Goal: Task Accomplishment & Management: Manage account settings

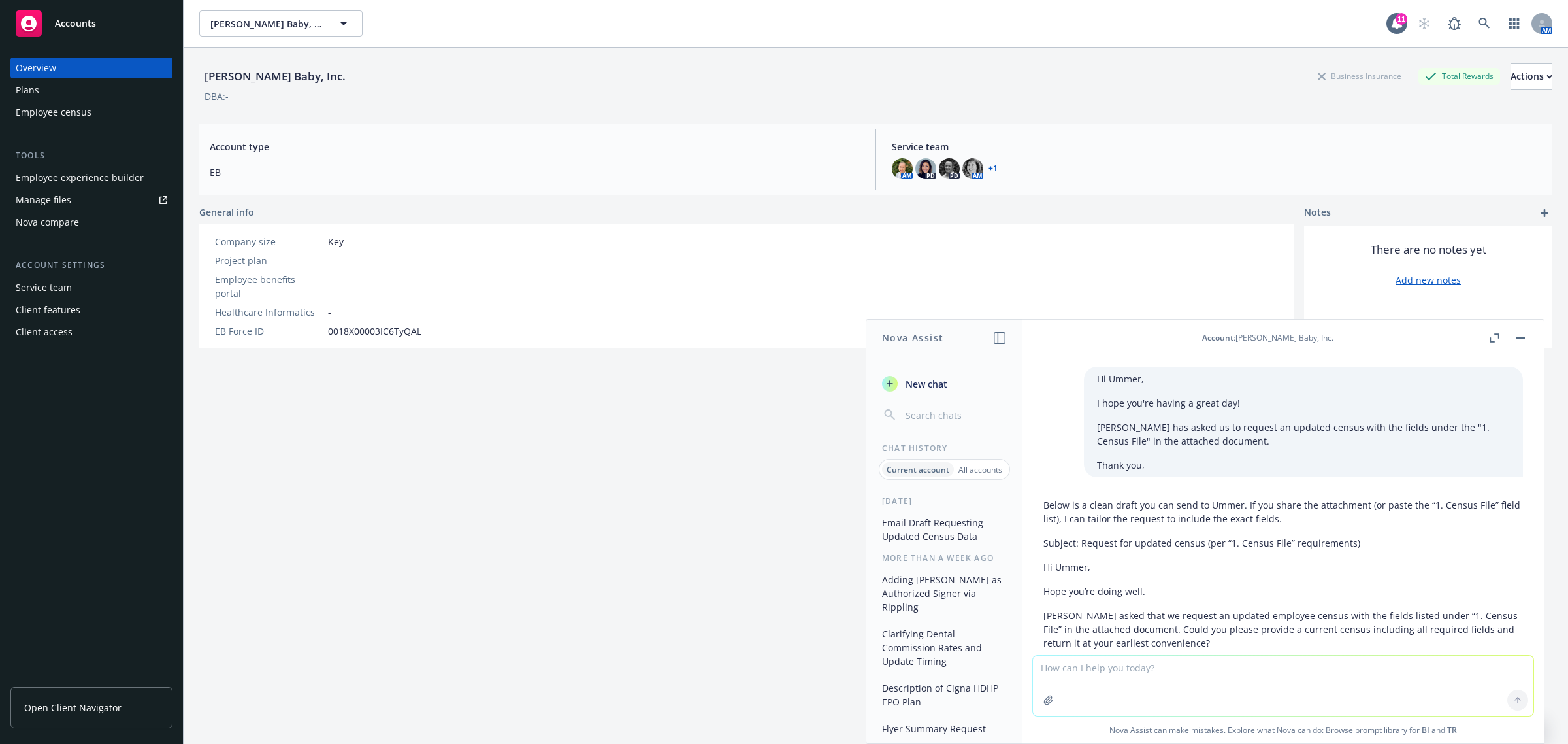
click at [1520, 341] on button "button" at bounding box center [1520, 338] width 16 height 16
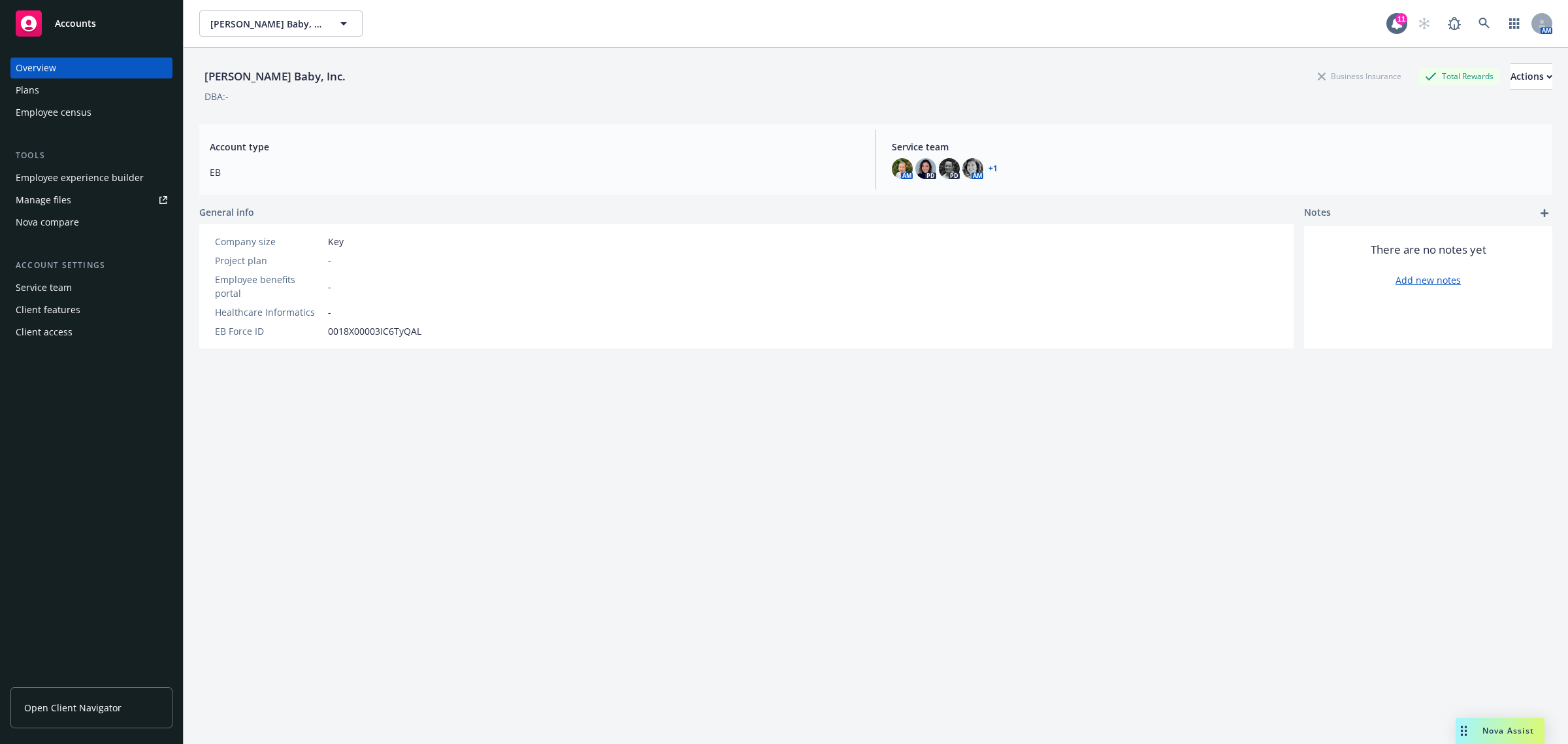
click at [29, 208] on div "Manage files" at bounding box center [44, 200] width 55 height 21
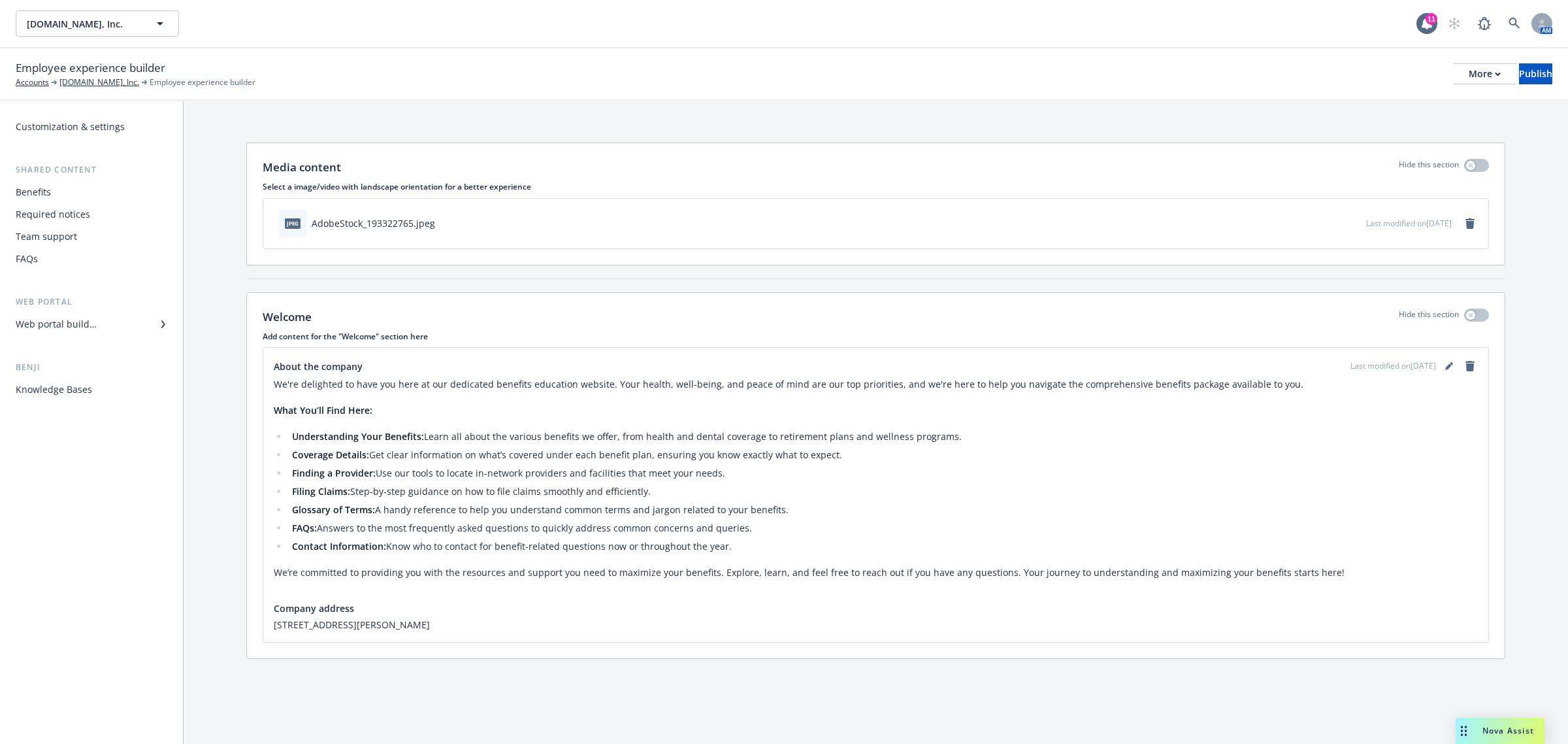
click at [102, 327] on div "Web portal builder" at bounding box center [92, 325] width 151 height 21
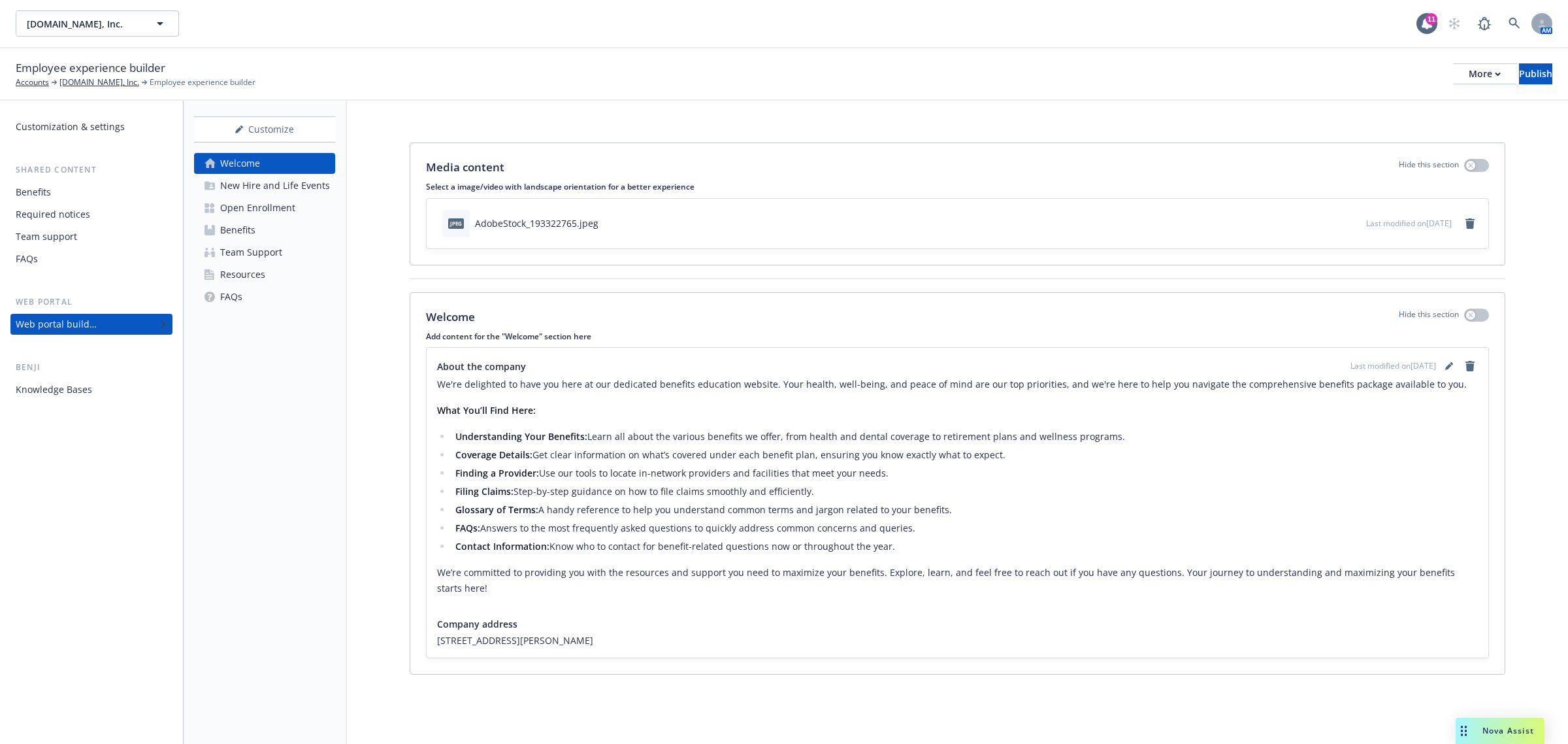
click at [269, 264] on link "Resources" at bounding box center [264, 275] width 141 height 21
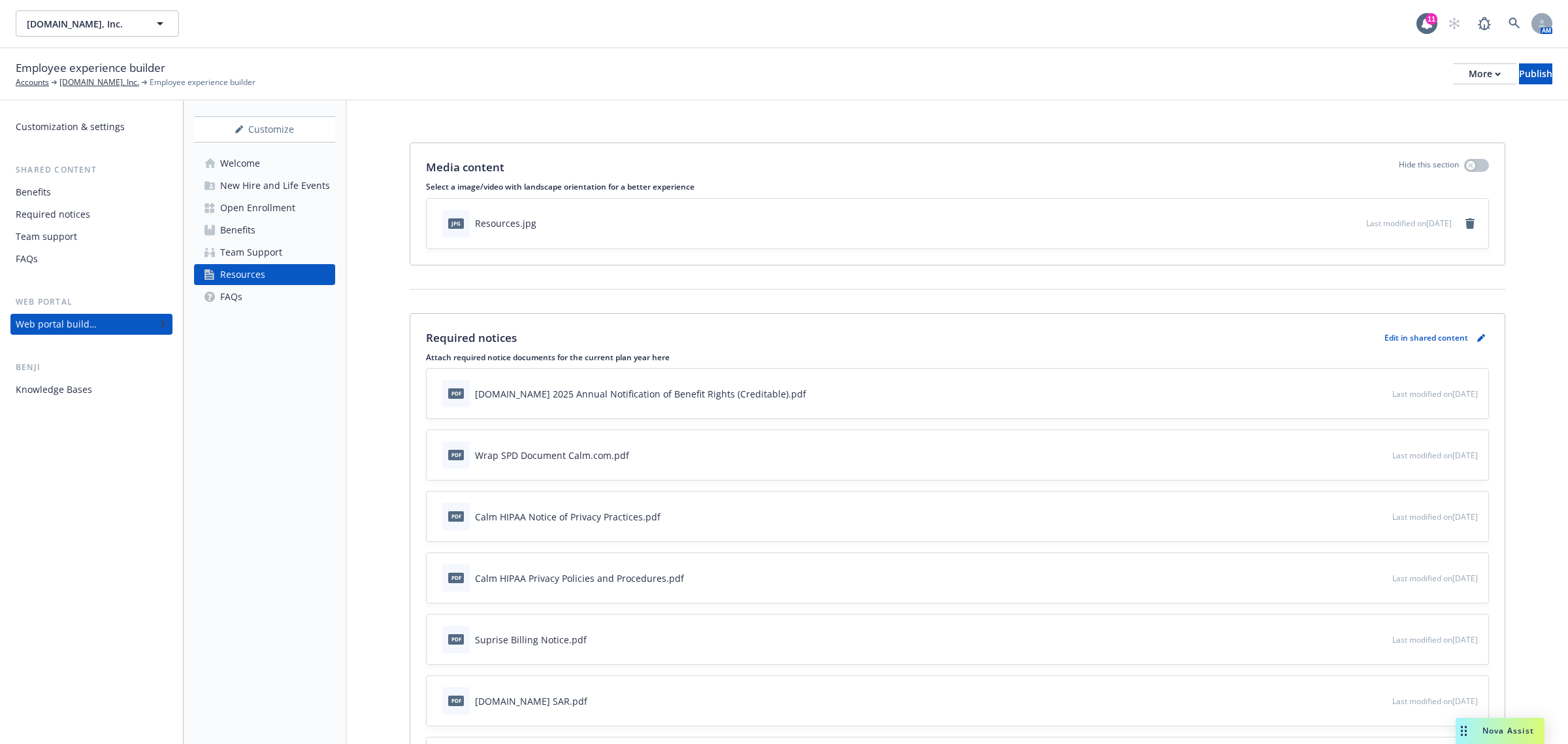
click at [1409, 338] on p "Edit in shared content" at bounding box center [1427, 337] width 84 height 11
click at [1477, 334] on icon "pencil" at bounding box center [1481, 337] width 8 height 8
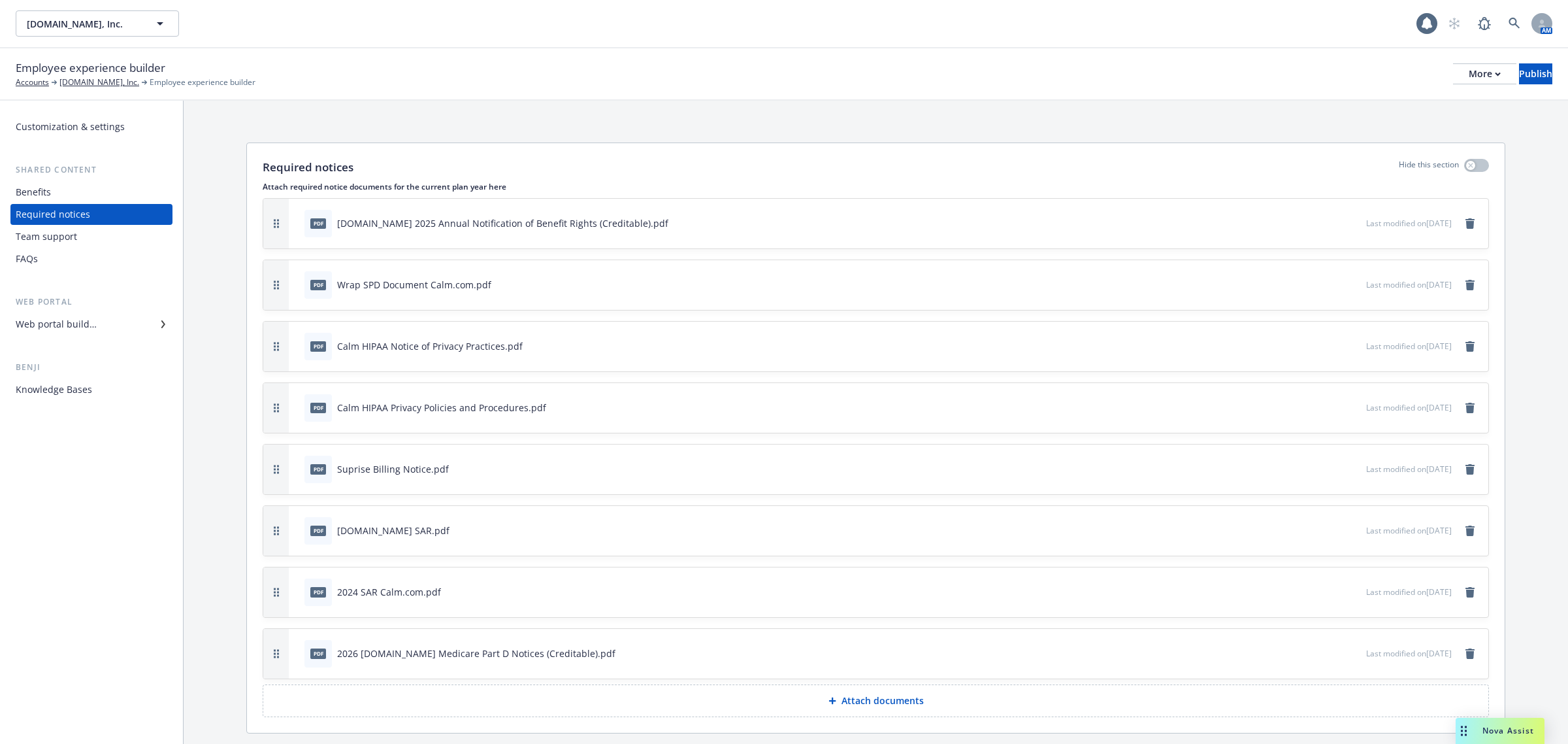
scroll to position [38, 0]
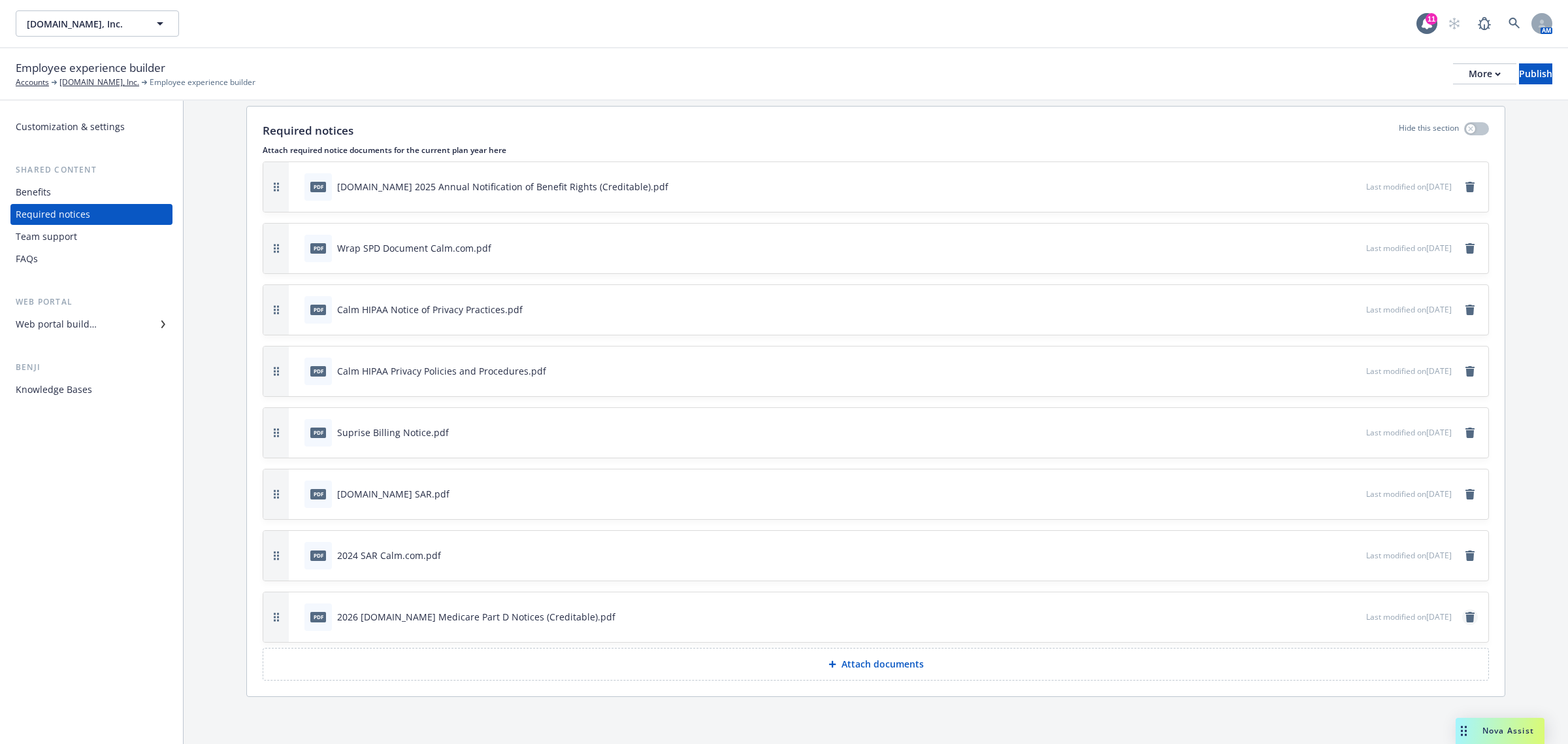
click at [1466, 619] on icon "remove" at bounding box center [1470, 618] width 9 height 11
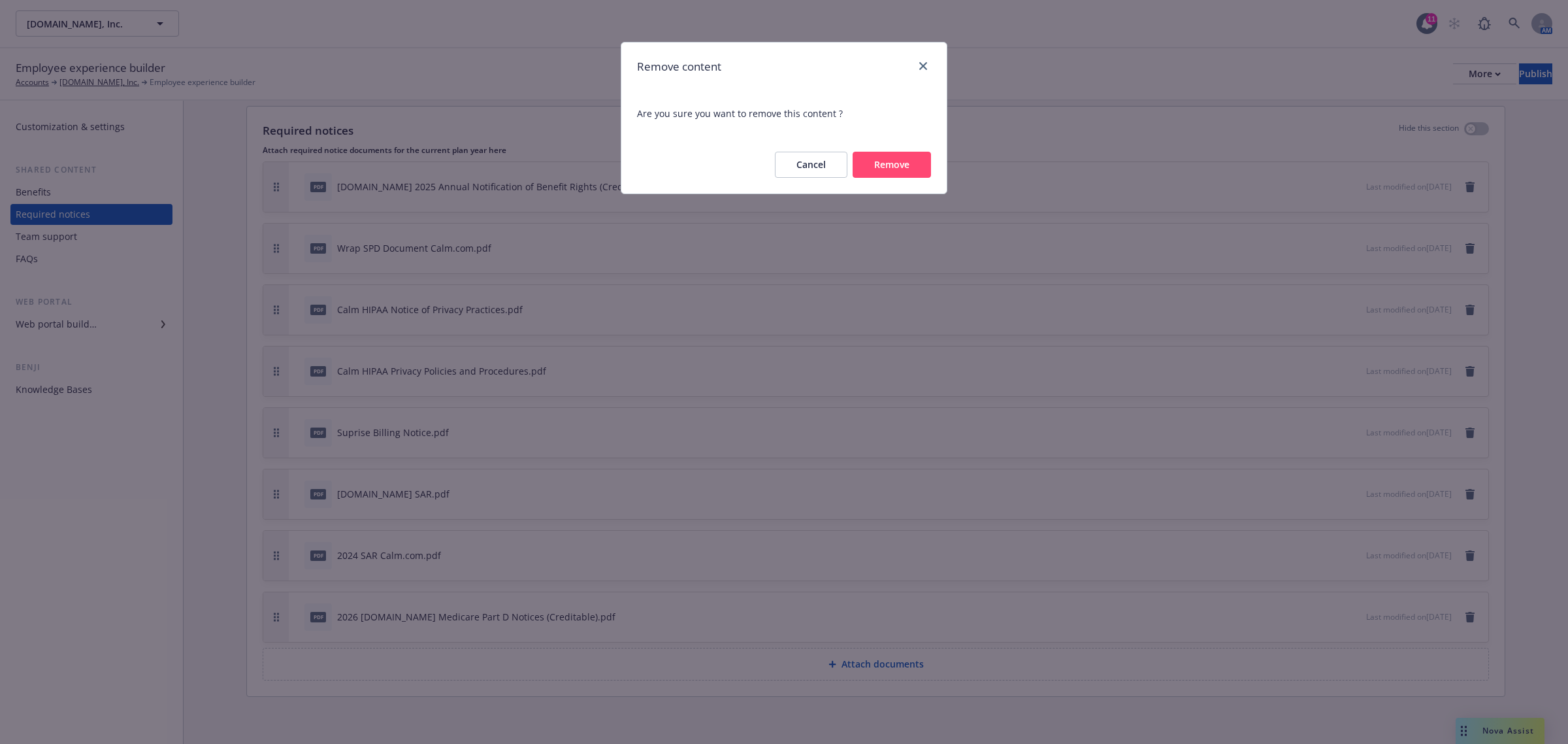
click at [887, 161] on button "Remove" at bounding box center [892, 164] width 78 height 26
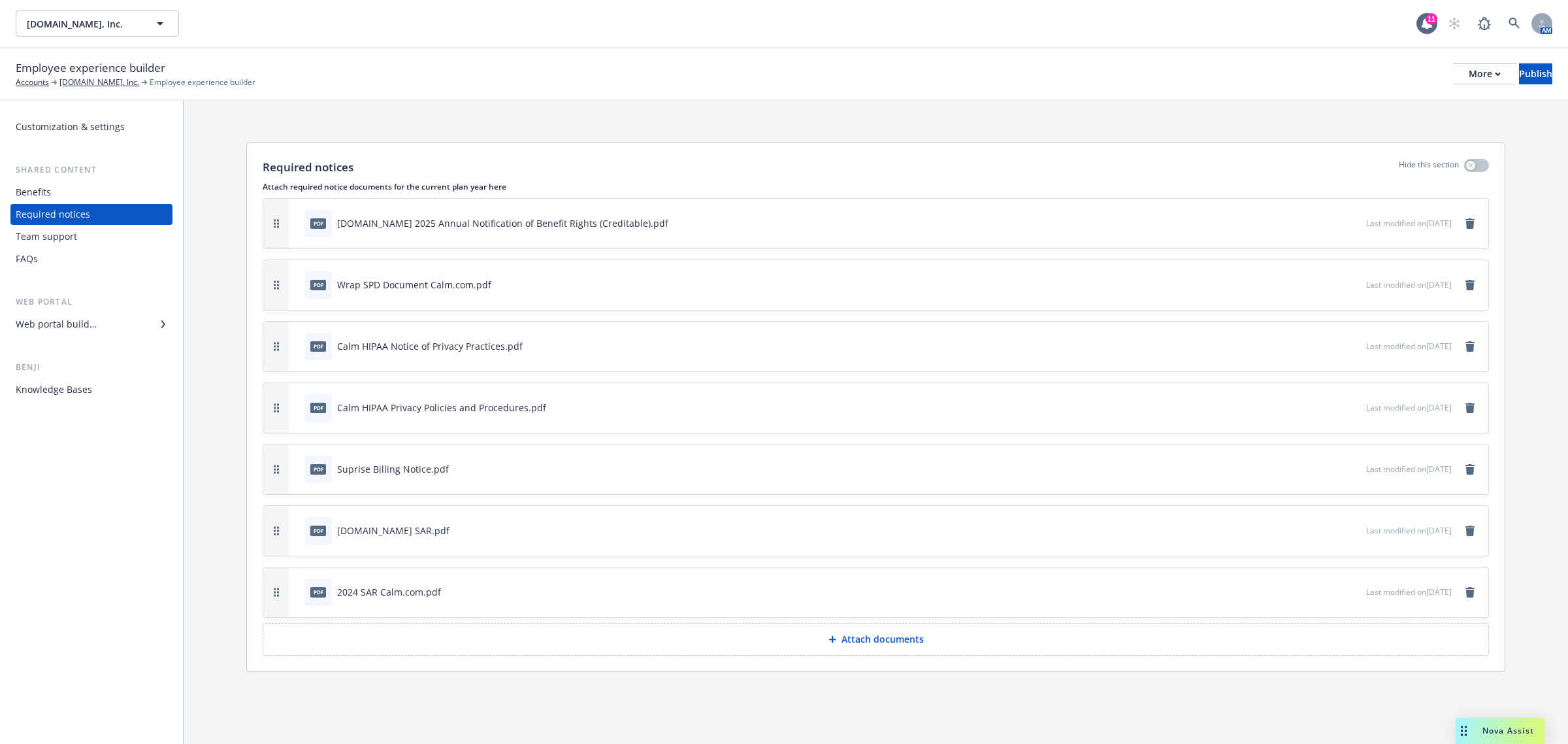
click at [873, 645] on p "Attach documents" at bounding box center [882, 639] width 83 height 13
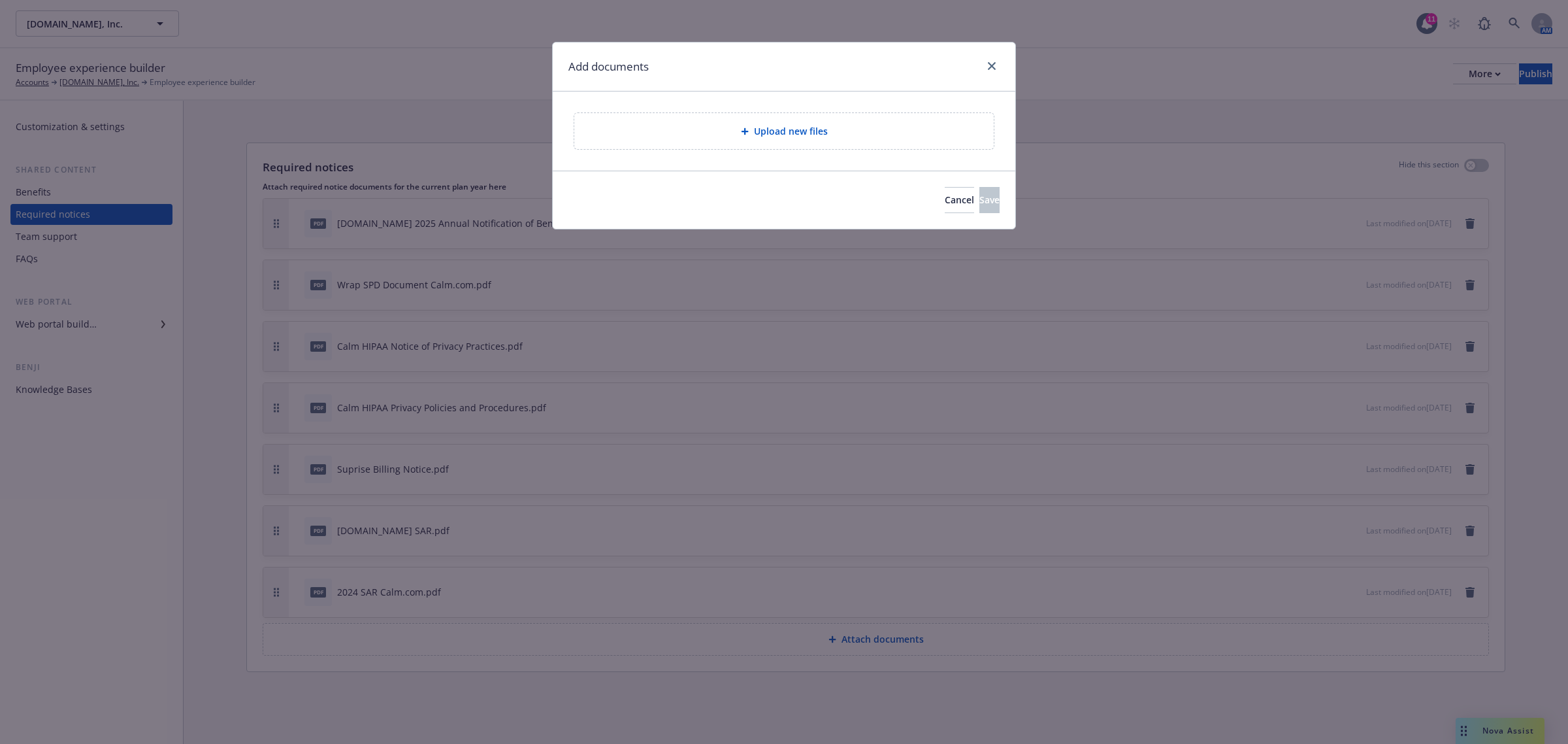
click at [795, 133] on span "Upload new files" at bounding box center [791, 131] width 74 height 13
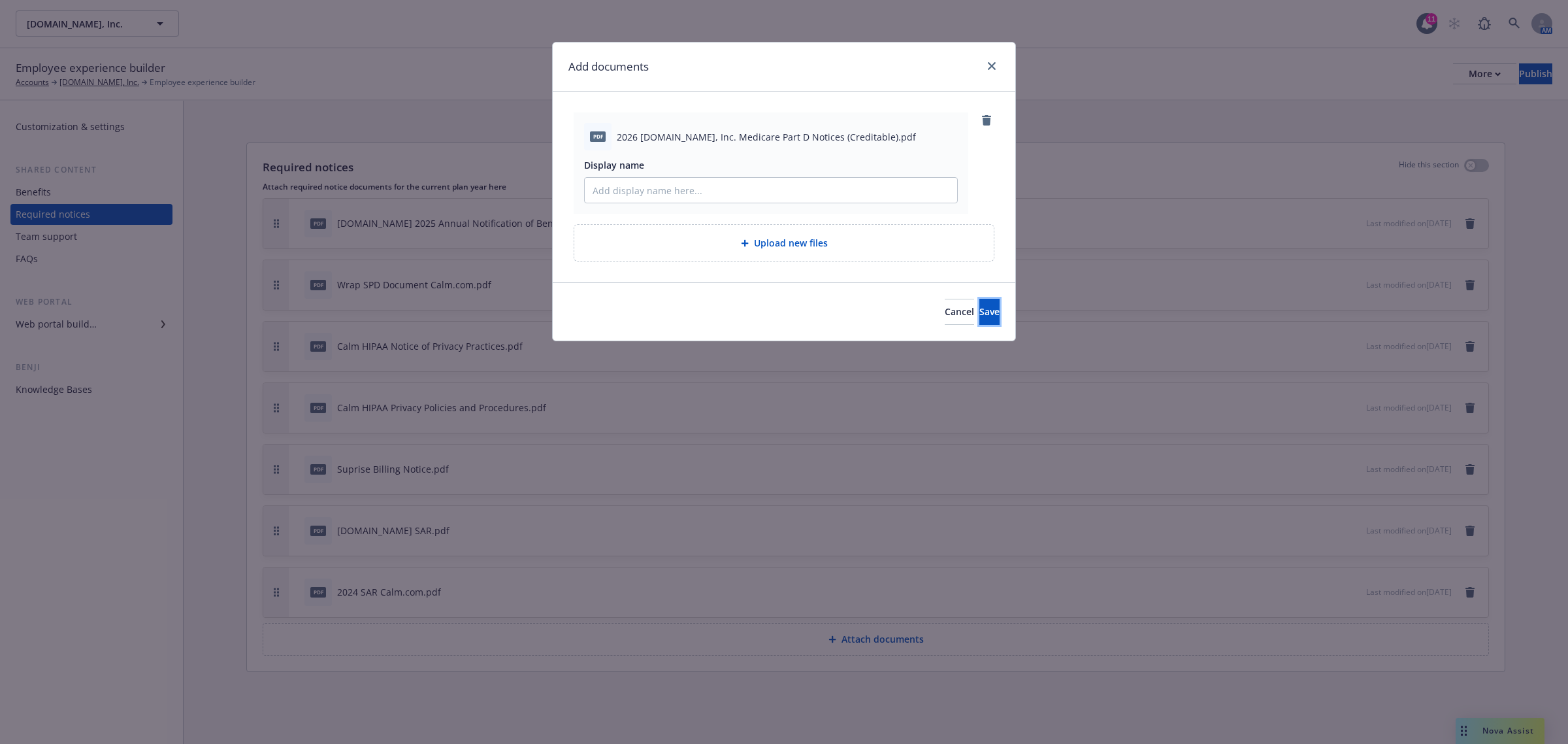
click at [991, 311] on button "Save" at bounding box center [989, 311] width 20 height 26
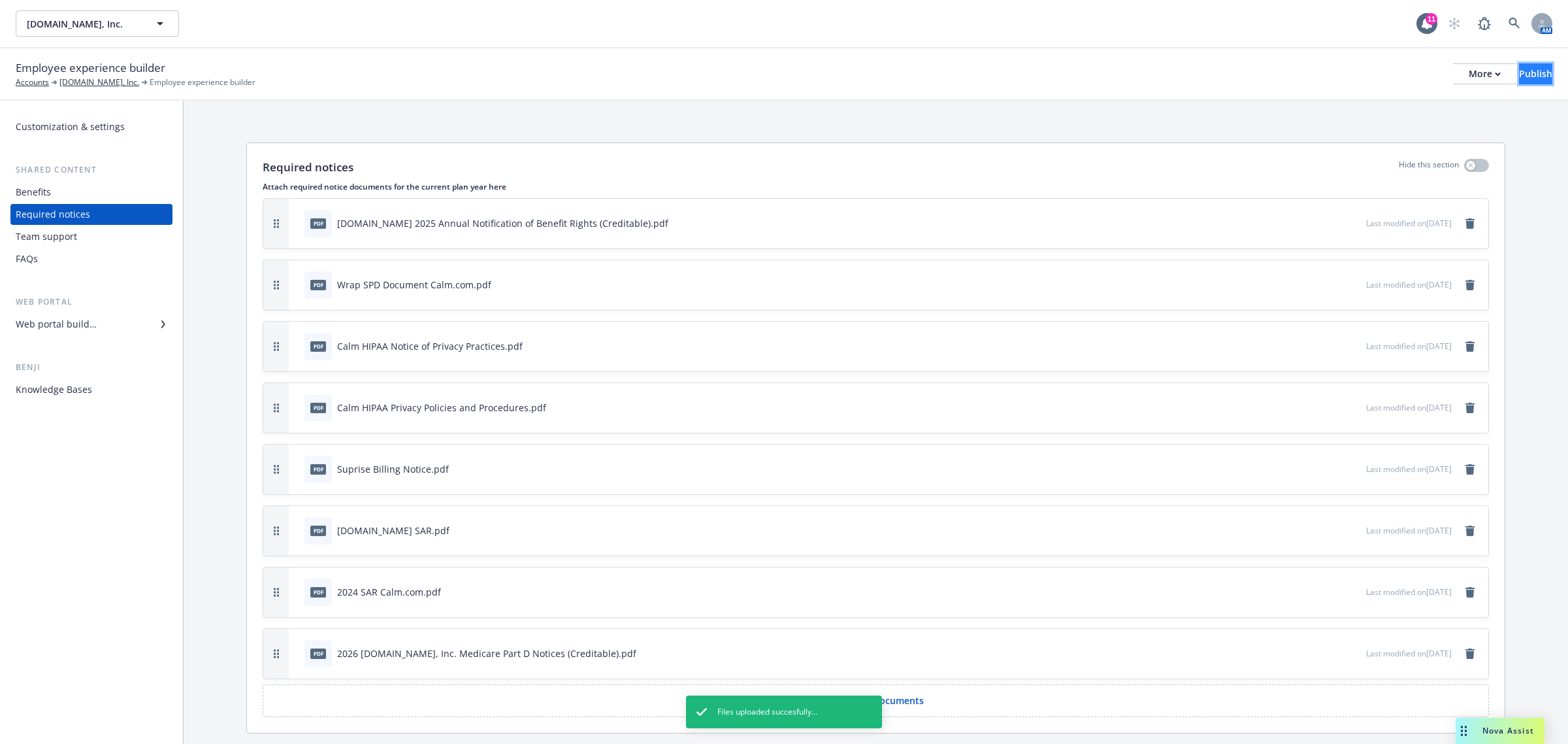
click at [1519, 67] on div "Publish" at bounding box center [1535, 74] width 33 height 20
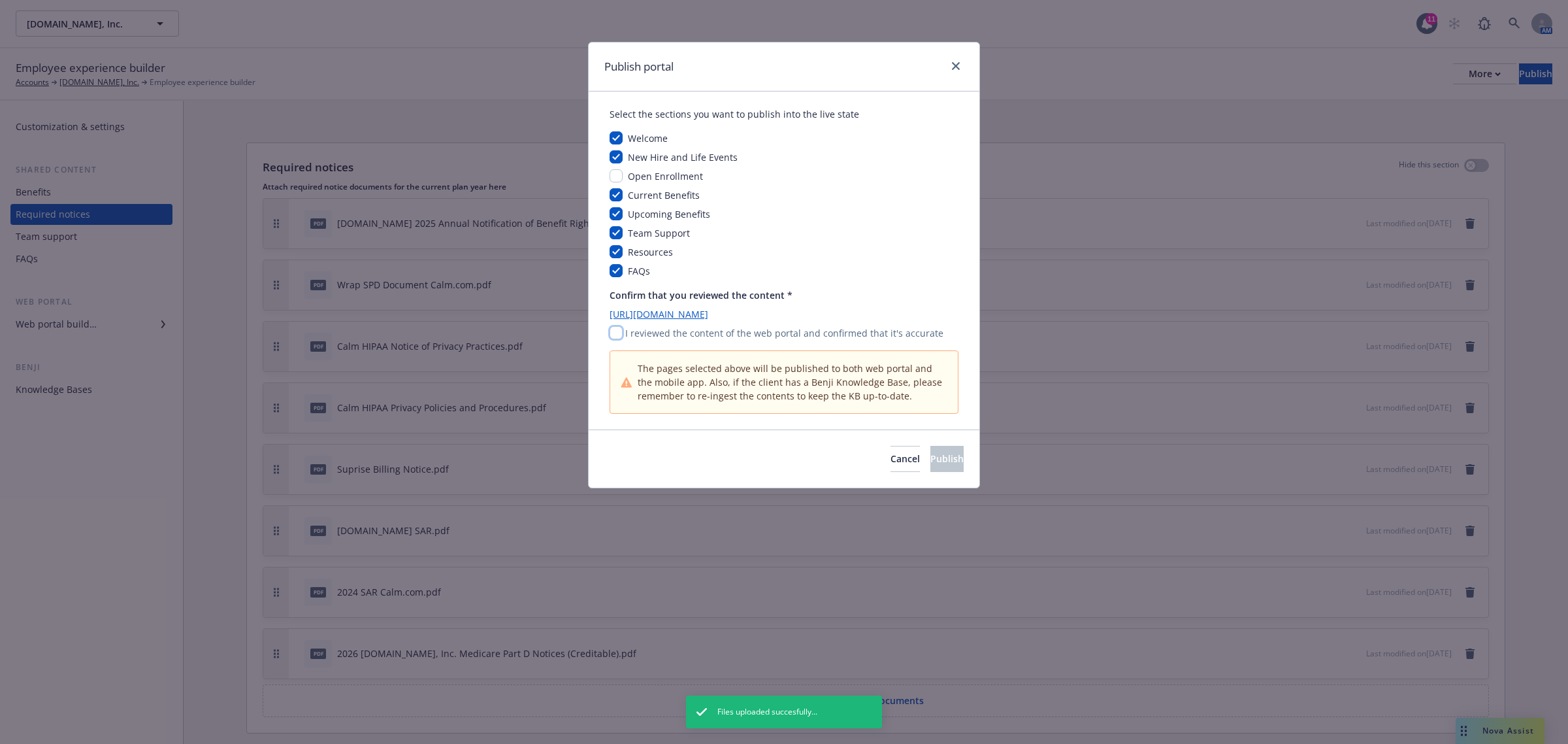
click at [621, 328] on input "checkbox" at bounding box center [615, 333] width 13 height 13
checkbox input "true"
click at [930, 467] on button "Publish" at bounding box center [946, 458] width 33 height 26
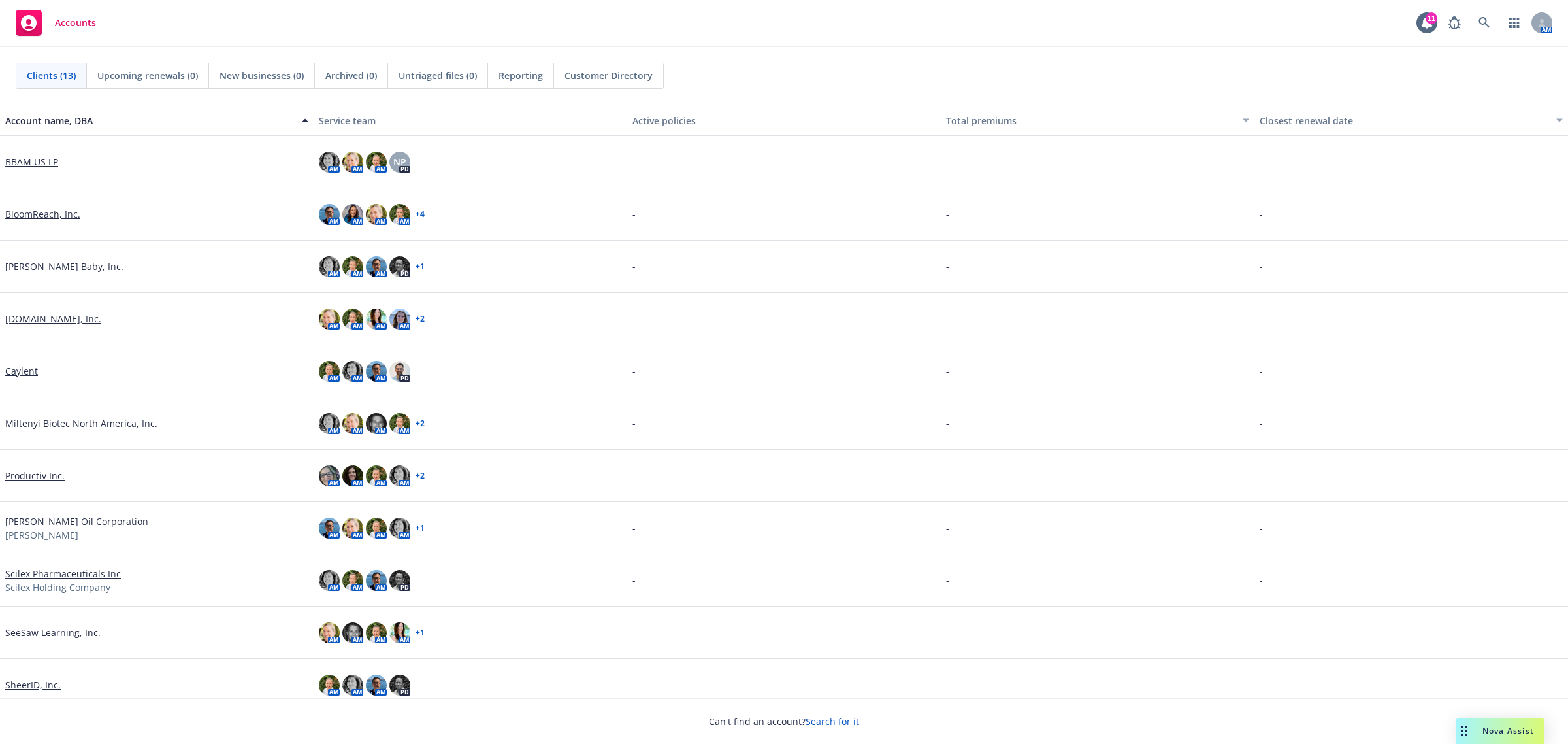
click at [20, 319] on link "[DOMAIN_NAME], Inc." at bounding box center [53, 318] width 96 height 13
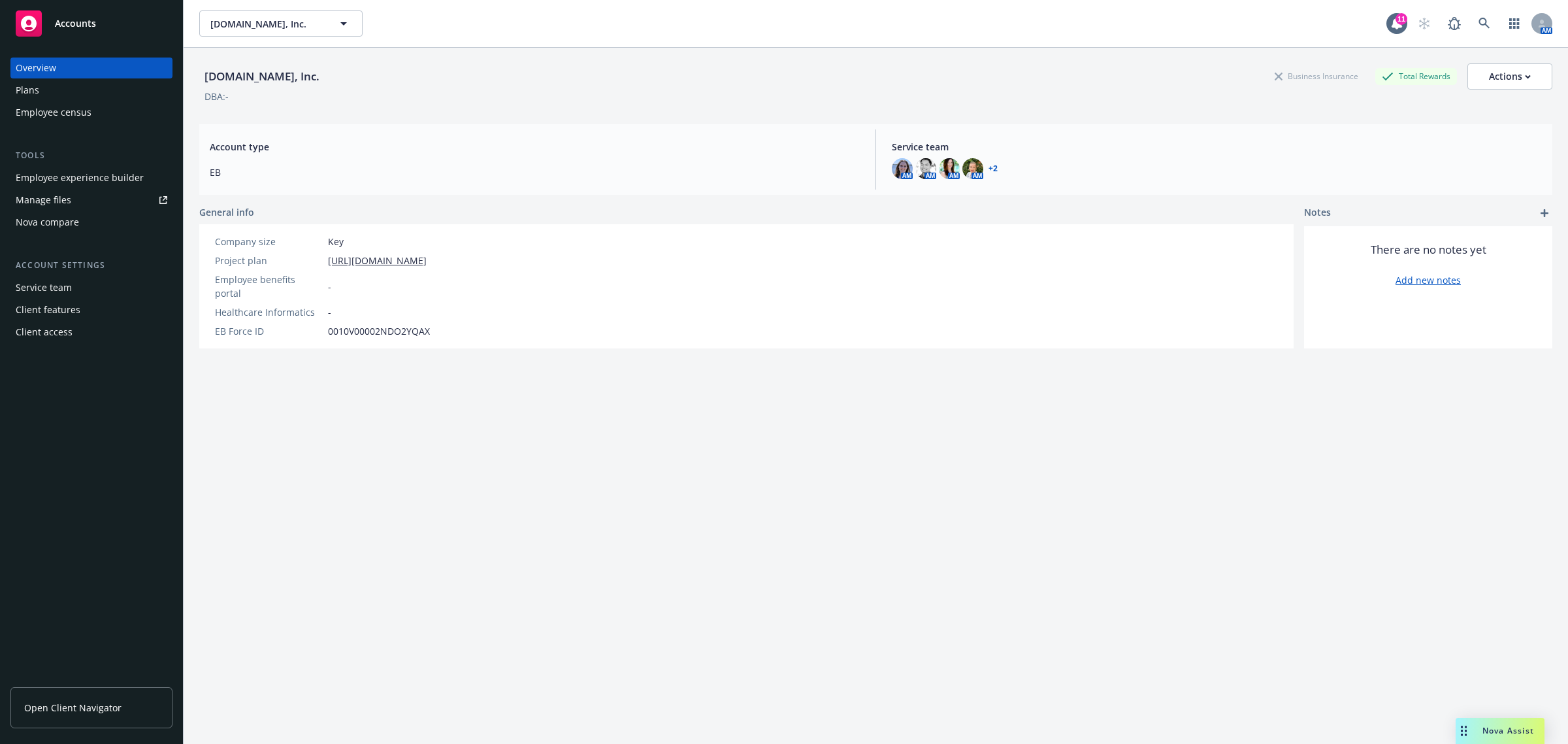
click at [90, 88] on div "Plans" at bounding box center [92, 91] width 151 height 21
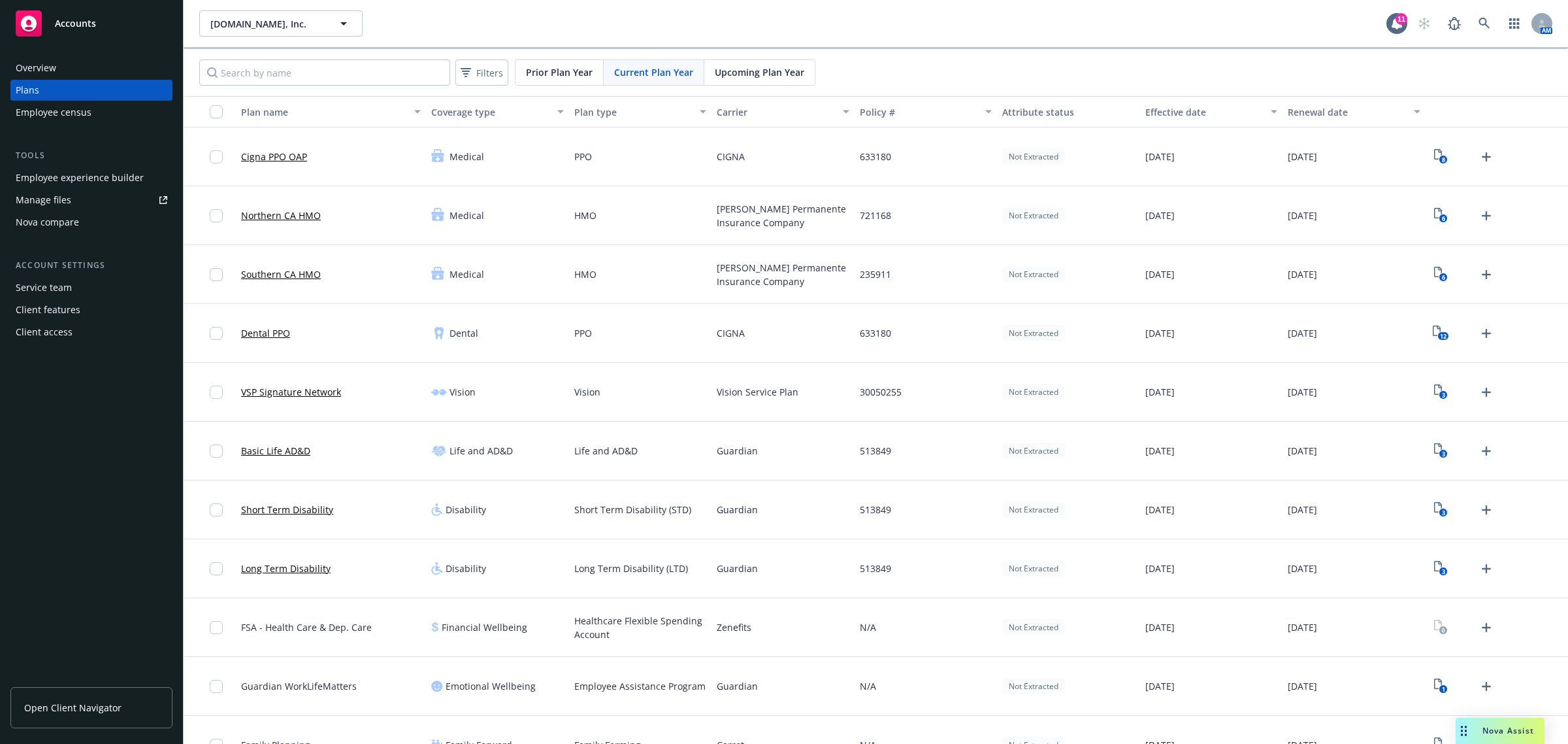
click at [762, 83] on div "Upcoming Plan Year" at bounding box center [760, 73] width 110 height 25
